Goal: Information Seeking & Learning: Find specific fact

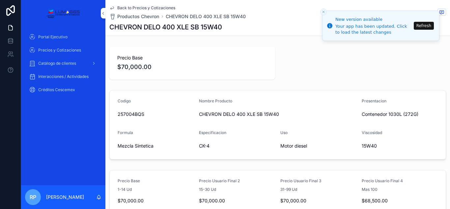
scroll to position [13, 0]
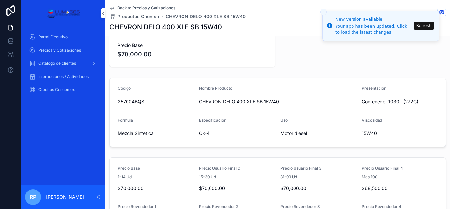
click at [420, 25] on button "Refresh" at bounding box center [424, 26] width 20 height 8
click at [420, 25] on li "New version available Your app has been updated. Click to load the latest chang…" at bounding box center [380, 26] width 117 height 30
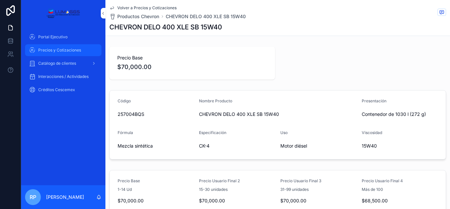
click at [72, 51] on font "Precios y Cotizaciones" at bounding box center [59, 49] width 43 height 5
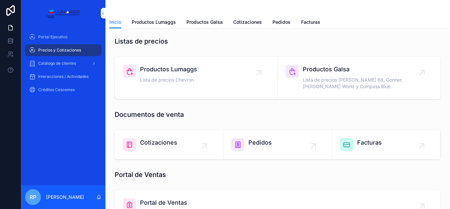
click at [173, 75] on div "Productos Lumaggs Lista de precios Chevron" at bounding box center [168, 75] width 57 height 20
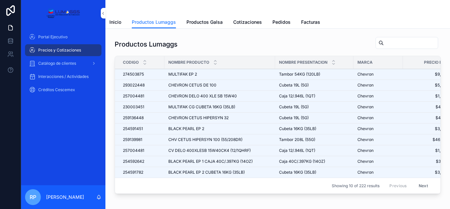
click at [384, 44] on input "contenido desplazable" at bounding box center [411, 42] width 54 height 9
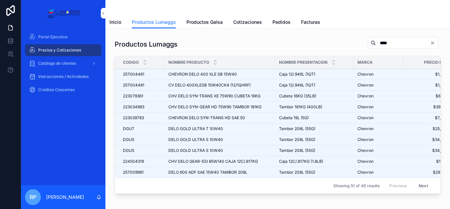
type input "****"
click at [419, 185] on button "Next" at bounding box center [423, 185] width 18 height 10
click at [419, 185] on div "Productos Lumaggs Inicio Productos Lumaggs Productos Galsa Cotizaciones Pedidos…" at bounding box center [278, 104] width 345 height 209
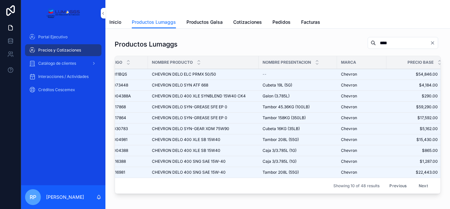
scroll to position [0, 17]
click at [330, 193] on div "Showing 10 of 48 results Previous Next" at bounding box center [278, 185] width 326 height 16
drag, startPoint x: 330, startPoint y: 193, endPoint x: 342, endPoint y: 191, distance: 12.0
click at [341, 191] on div "Showing 10 of 48 results Previous Next" at bounding box center [278, 185] width 326 height 16
click at [353, 190] on div "Showing 10 of 48 results Previous Next" at bounding box center [278, 185] width 326 height 16
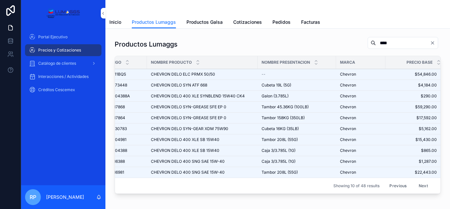
click at [367, 189] on div "Showing 10 of 48 results Previous Next" at bounding box center [278, 185] width 326 height 16
click at [417, 186] on button "Next" at bounding box center [423, 185] width 18 height 10
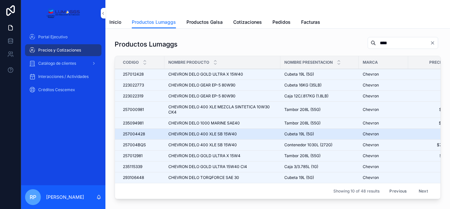
click at [299, 133] on span "Cubeta 19L (5G)" at bounding box center [300, 133] width 30 height 5
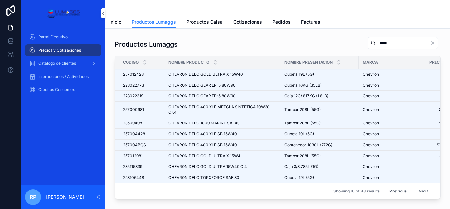
click at [390, 190] on button "Previous" at bounding box center [398, 191] width 26 height 10
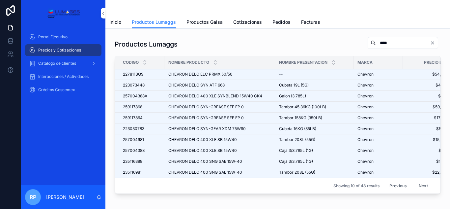
click at [397, 187] on button "Previous" at bounding box center [398, 185] width 26 height 10
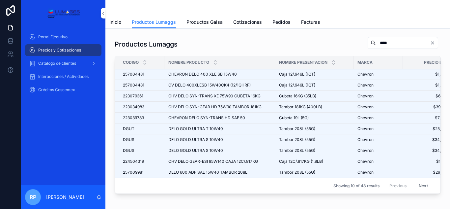
click at [421, 186] on button "Next" at bounding box center [423, 185] width 18 height 10
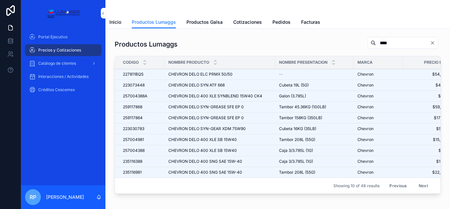
click at [416, 185] on button "Next" at bounding box center [423, 185] width 18 height 10
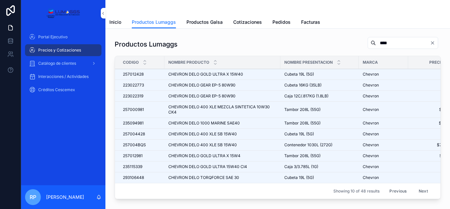
click at [415, 190] on button "Next" at bounding box center [423, 191] width 18 height 10
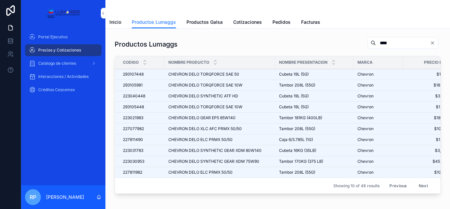
click at [358, 199] on div "Productos Lumaggs **** Codigo Nombre Producto Nombre Presentacion Marca Precio …" at bounding box center [278, 116] width 334 height 165
click at [414, 186] on button "Next" at bounding box center [423, 185] width 18 height 10
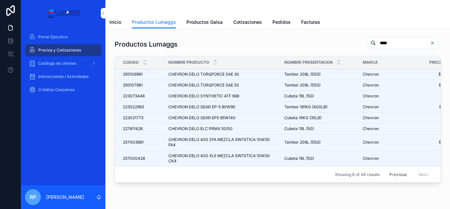
click at [390, 176] on button "Previous" at bounding box center [398, 174] width 26 height 10
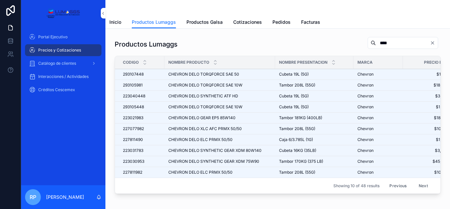
click at [394, 188] on button "Previous" at bounding box center [398, 185] width 26 height 10
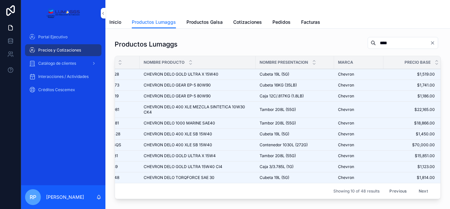
scroll to position [0, 26]
click at [314, 61] on icon "contenido desplazable" at bounding box center [313, 61] width 4 height 4
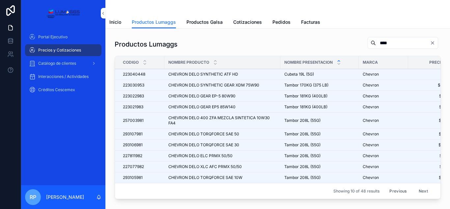
click at [387, 43] on input "****" at bounding box center [403, 42] width 54 height 9
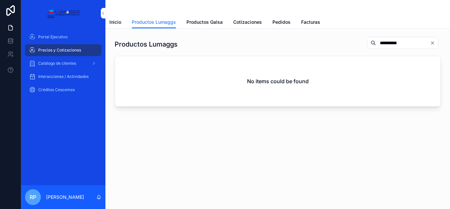
click at [377, 41] on input "**********" at bounding box center [403, 42] width 54 height 9
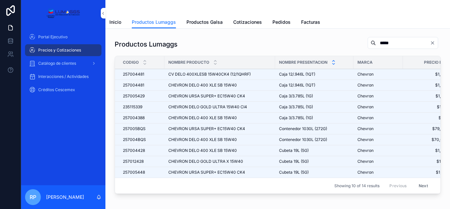
type input "*****"
click at [333, 62] on icon "contenido desplazable" at bounding box center [334, 64] width 4 height 4
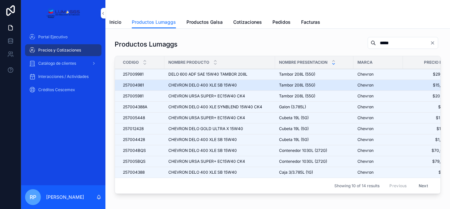
click at [229, 87] on span "CHEVRON DELO 400 XLE SB 15W40" at bounding box center [202, 84] width 69 height 5
